Goal: Communication & Community: Share content

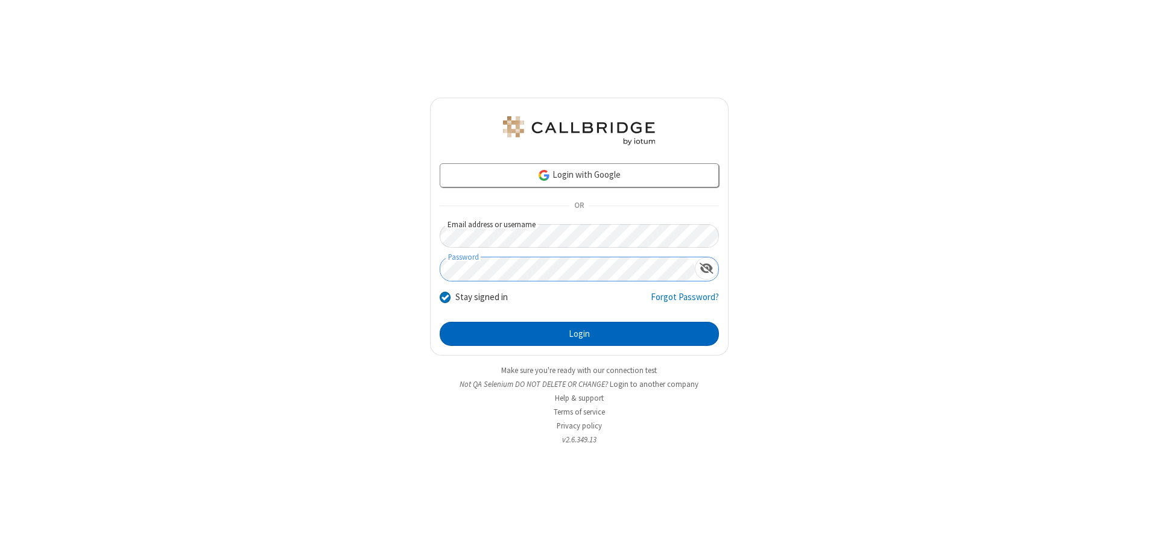
click at [579, 334] on button "Login" at bounding box center [578, 334] width 279 height 24
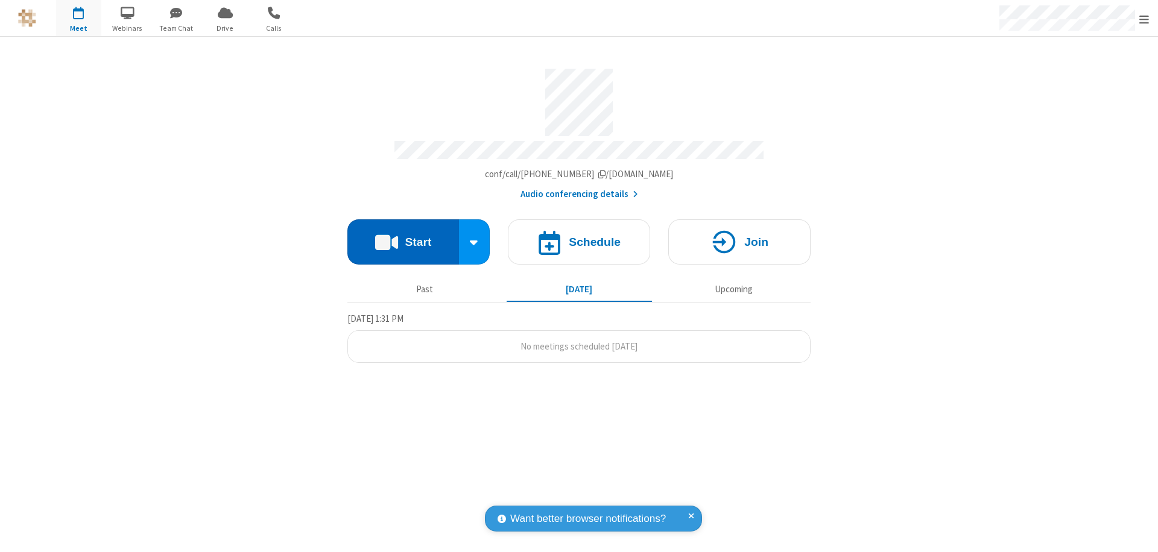
click at [403, 236] on button "Start" at bounding box center [403, 241] width 112 height 45
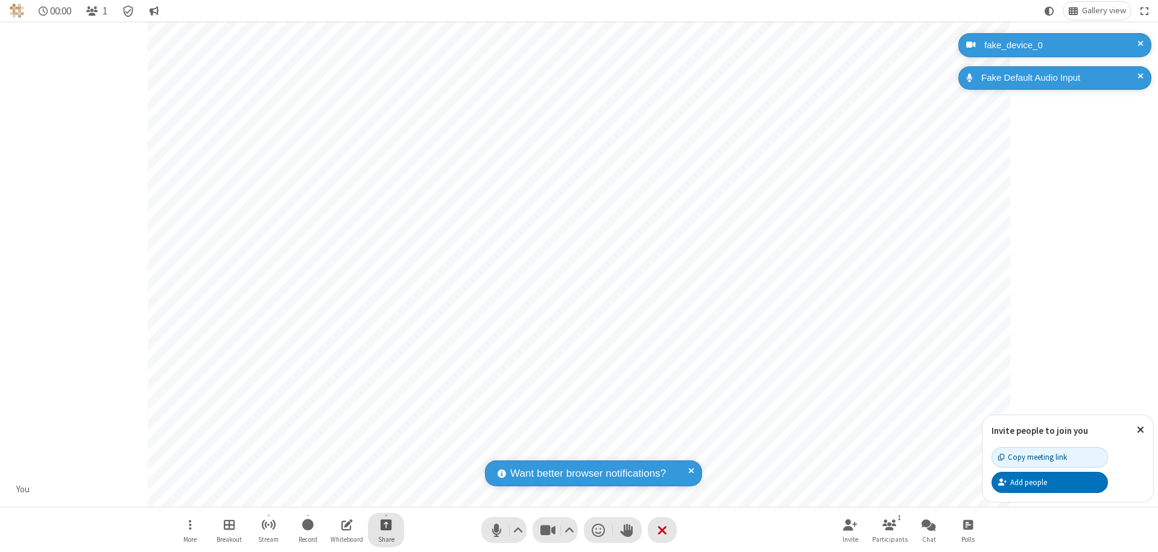
click at [386, 525] on span "Start sharing" at bounding box center [385, 524] width 11 height 15
click at [337, 496] on span "Share my screen" at bounding box center [337, 496] width 14 height 10
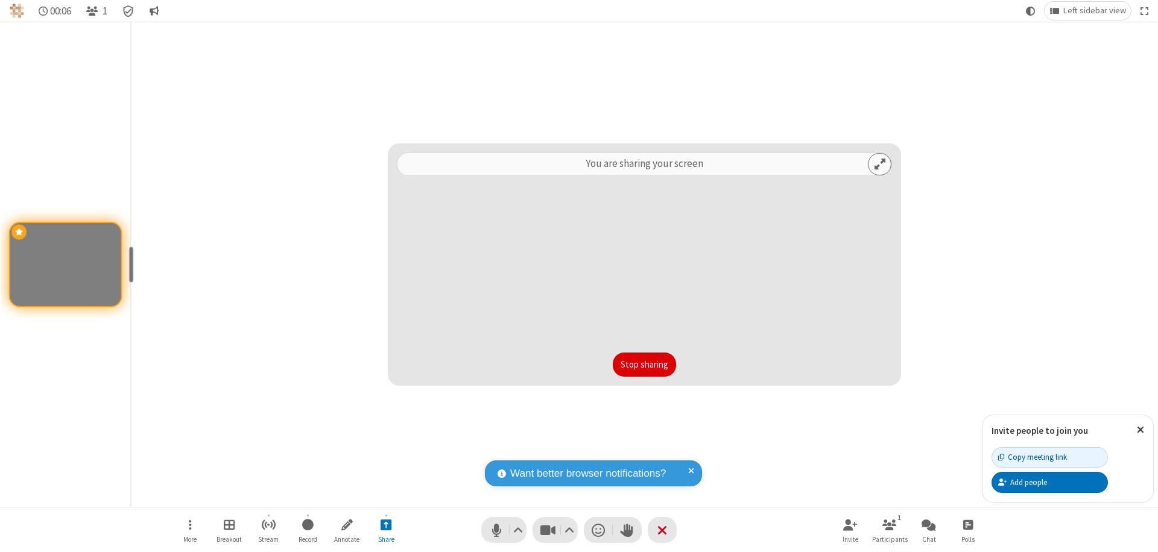
click at [644, 365] on button "Stop sharing" at bounding box center [644, 365] width 63 height 24
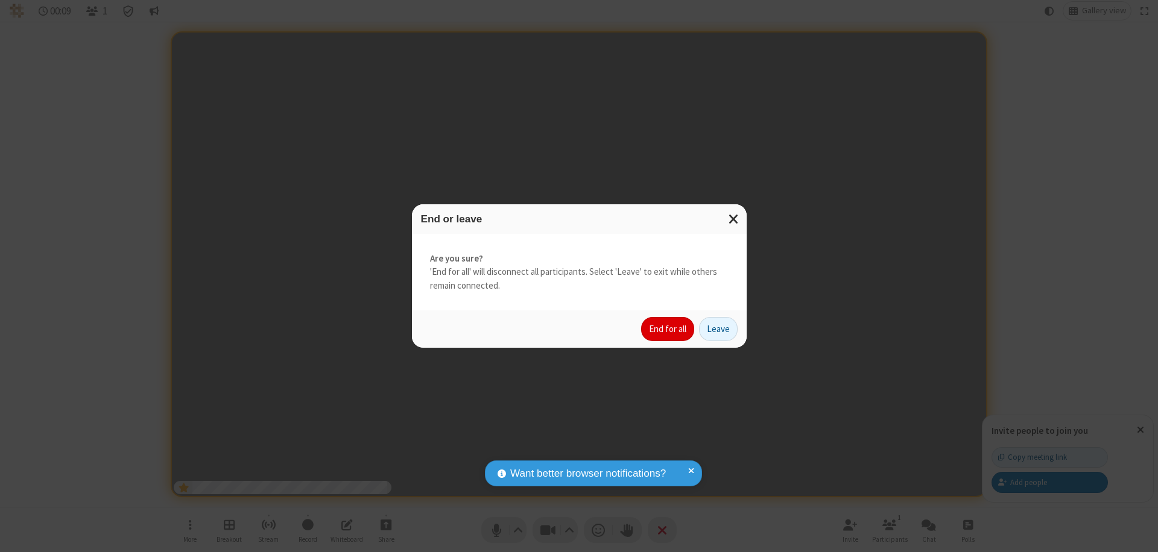
click at [668, 329] on button "End for all" at bounding box center [667, 329] width 53 height 24
